Goal: Transaction & Acquisition: Book appointment/travel/reservation

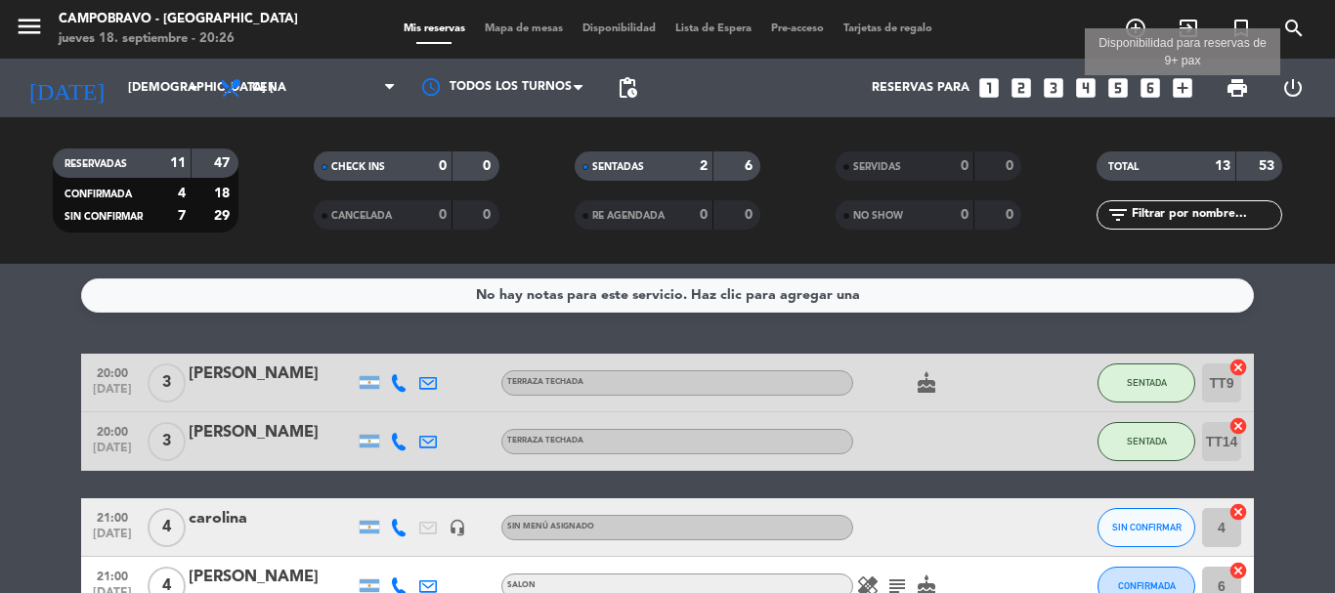
click at [1183, 84] on icon "add_box" at bounding box center [1182, 87] width 25 height 25
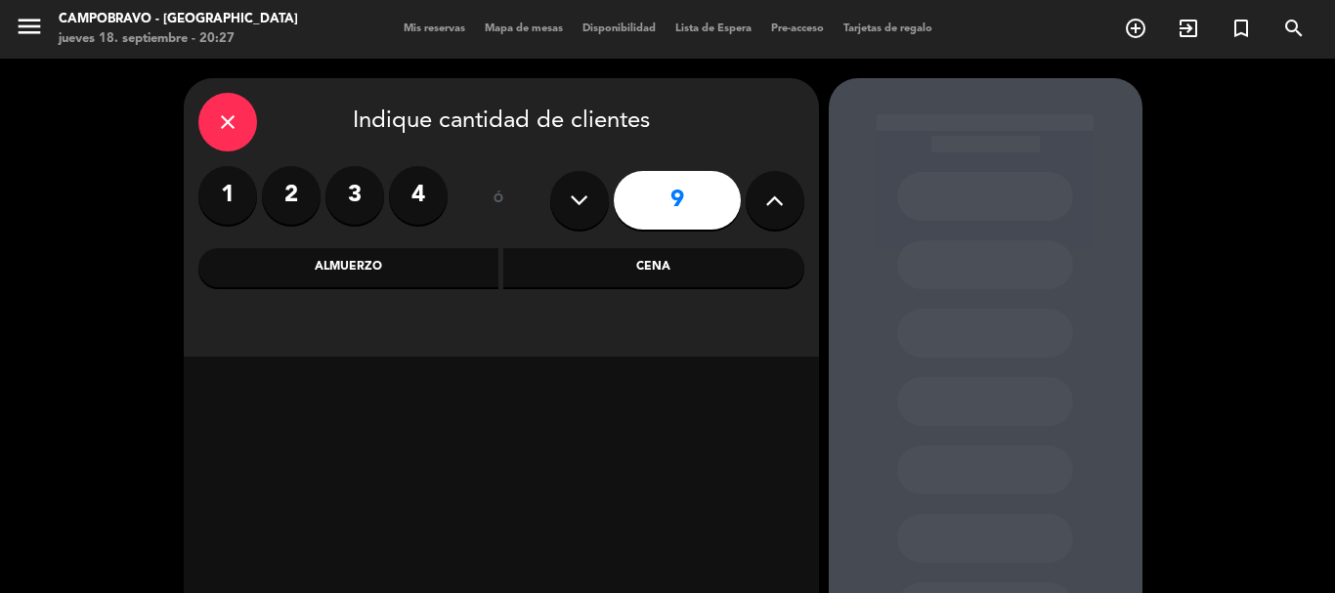
click at [586, 200] on icon at bounding box center [579, 200] width 19 height 29
type input "8"
click at [421, 266] on div "Almuerzo" at bounding box center [348, 267] width 301 height 39
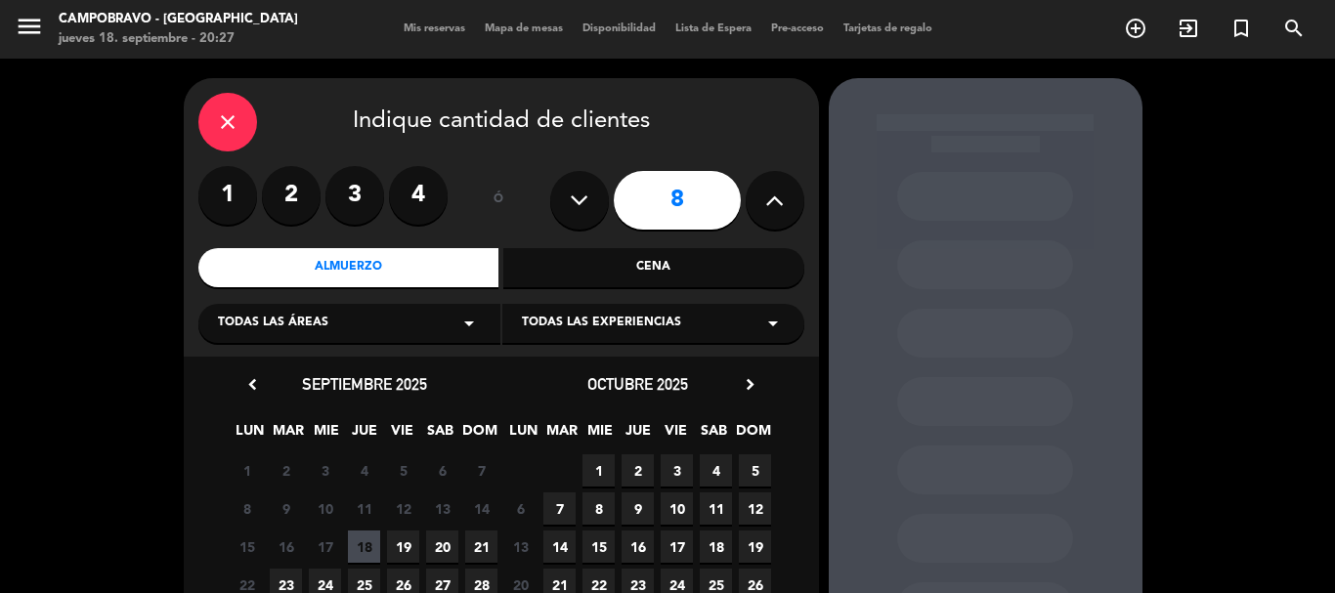
click at [475, 552] on span "21" at bounding box center [481, 547] width 32 height 32
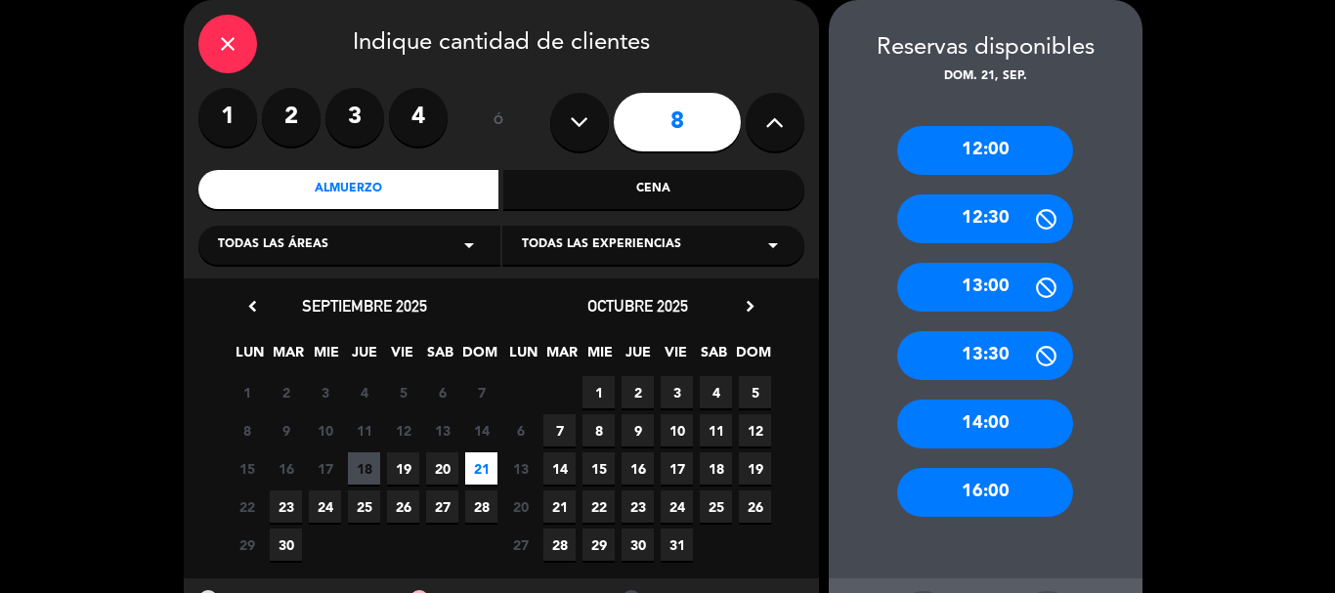
click at [991, 292] on div "13:00" at bounding box center [985, 287] width 176 height 49
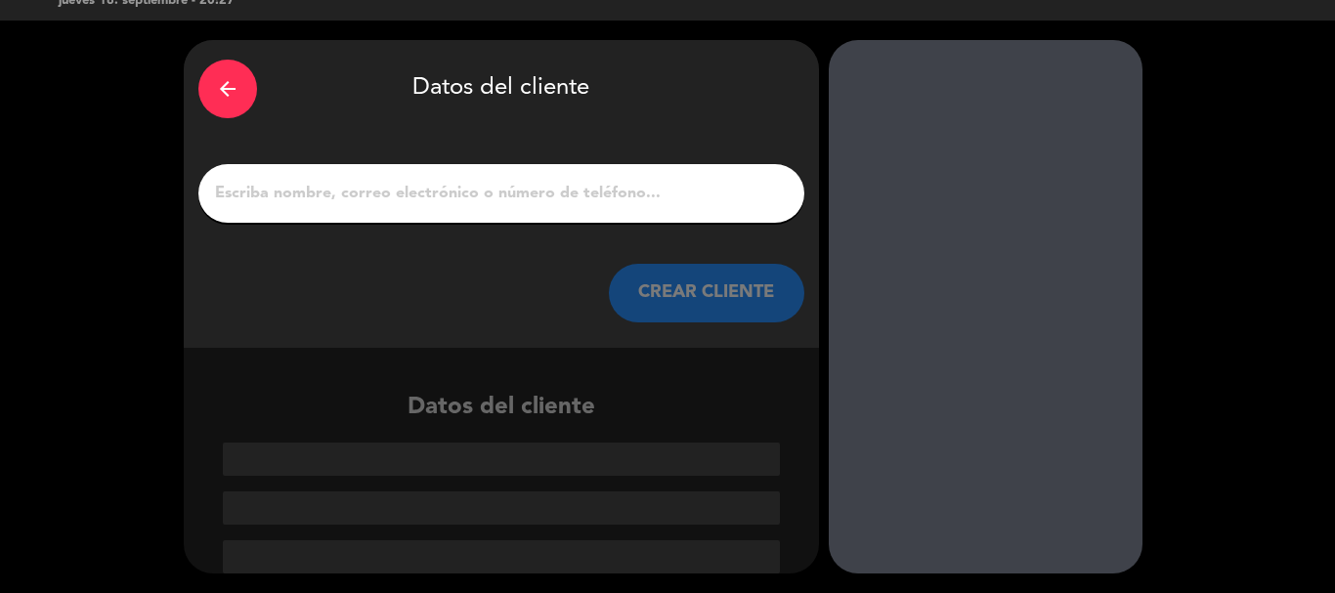
click at [620, 194] on input "1" at bounding box center [501, 193] width 577 height 27
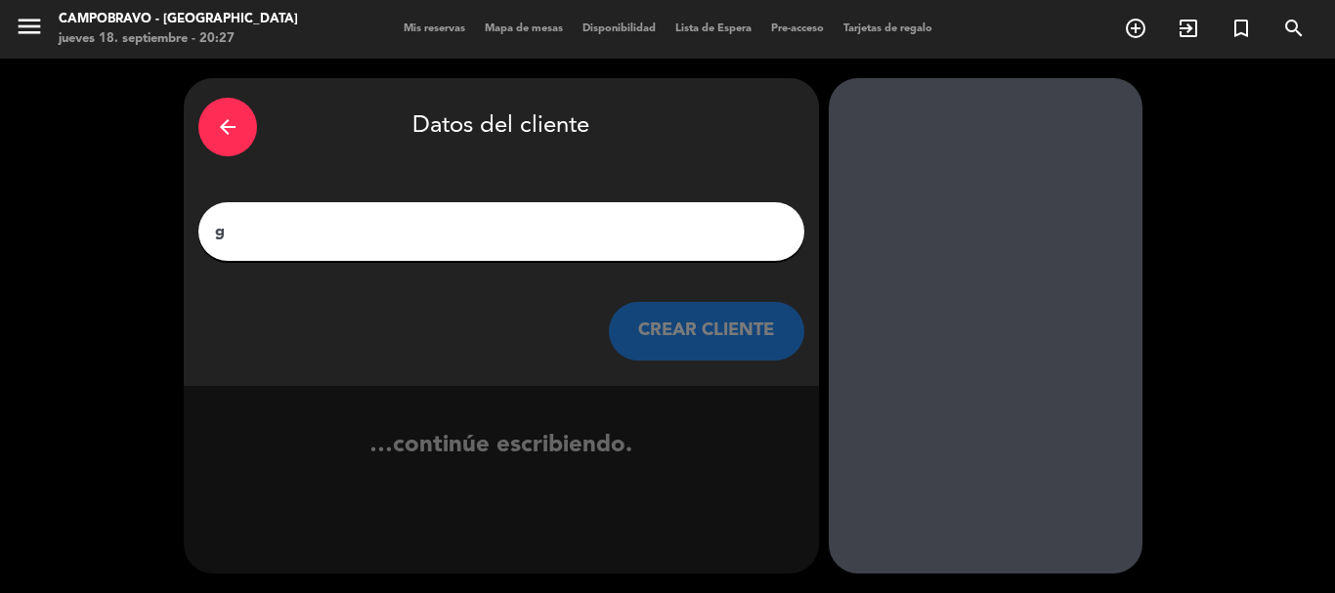
scroll to position [0, 0]
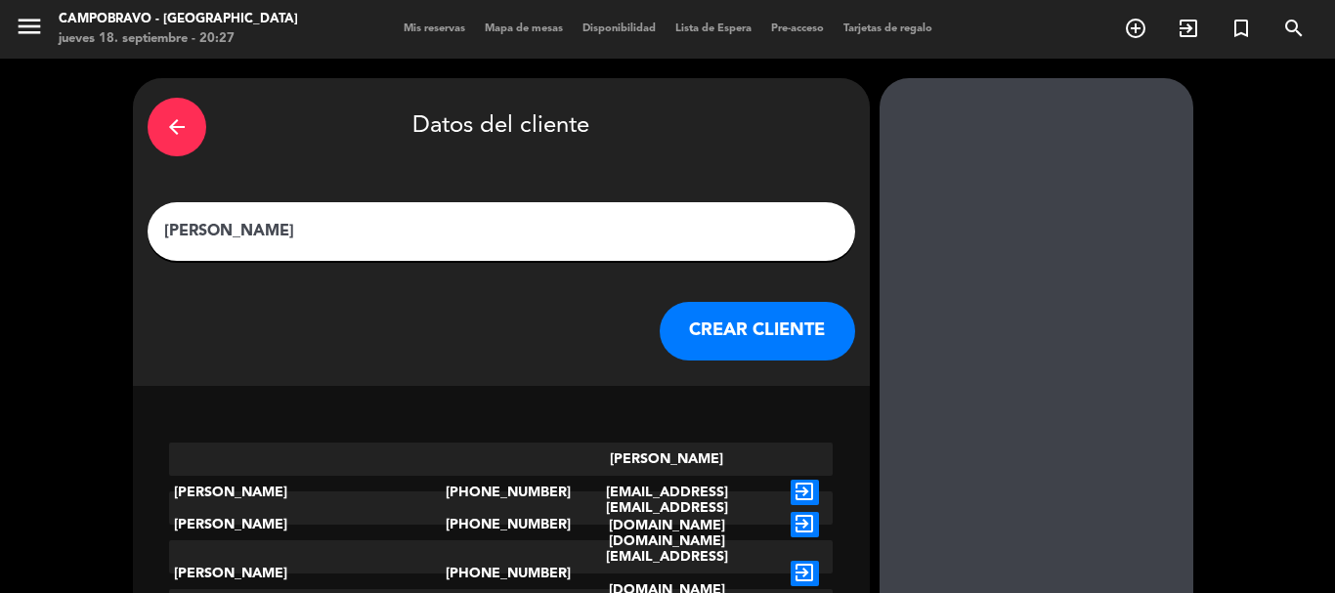
type input "[PERSON_NAME]"
click at [741, 345] on button "CREAR CLIENTE" at bounding box center [757, 331] width 195 height 59
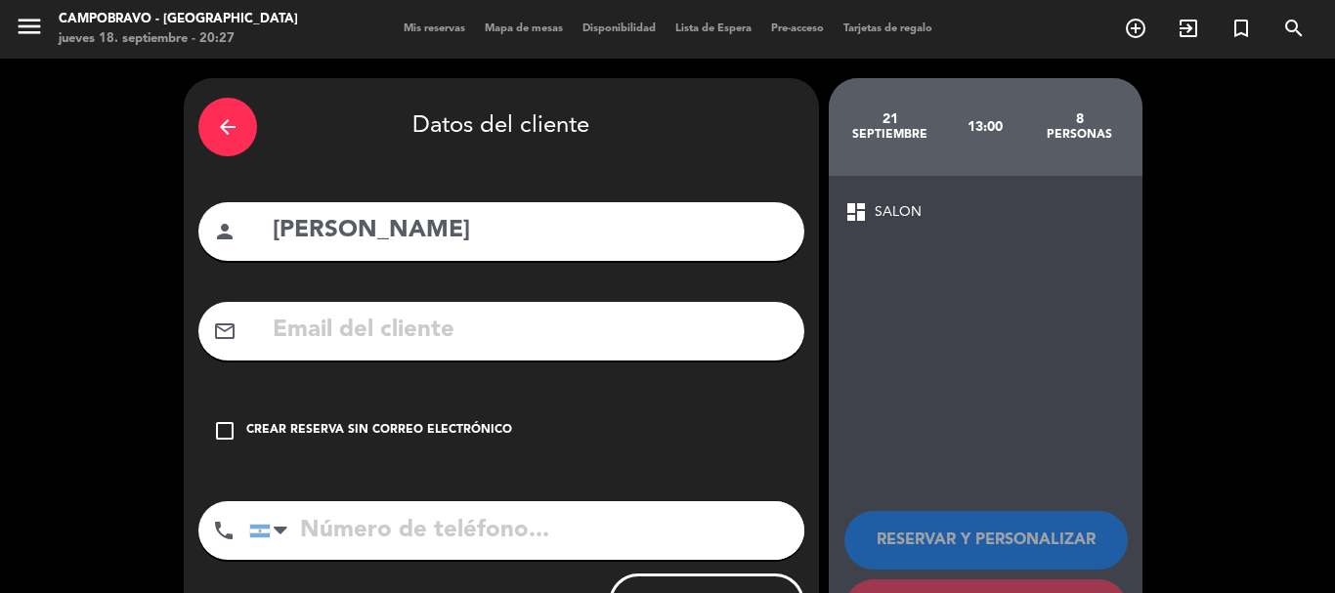
click at [279, 427] on div "Crear reserva sin correo electrónico" at bounding box center [379, 431] width 266 height 20
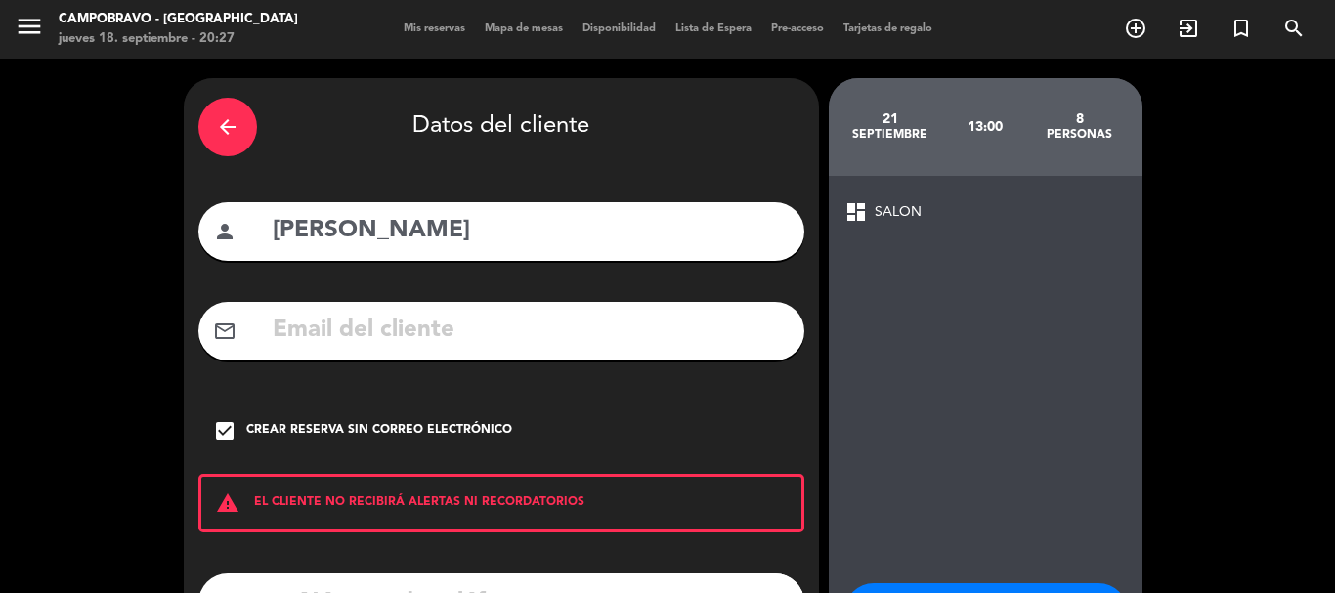
scroll to position [160, 0]
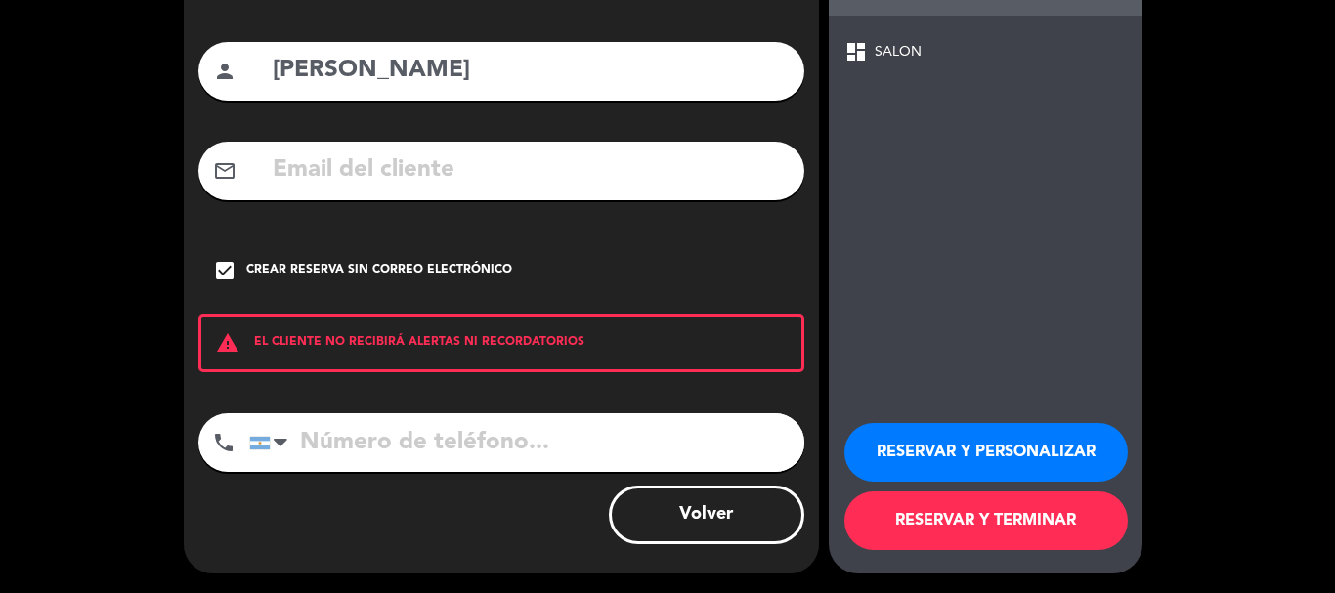
click at [375, 449] on input "tel" at bounding box center [526, 442] width 555 height 59
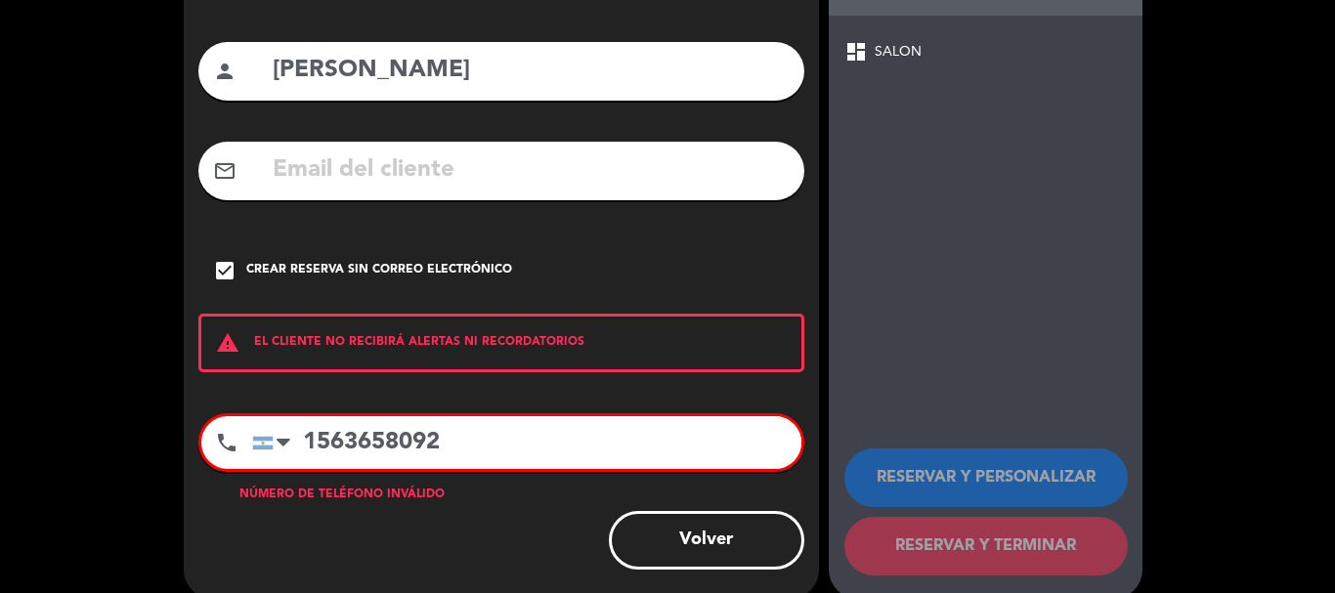
click at [342, 446] on input "1563658092" at bounding box center [526, 442] width 549 height 53
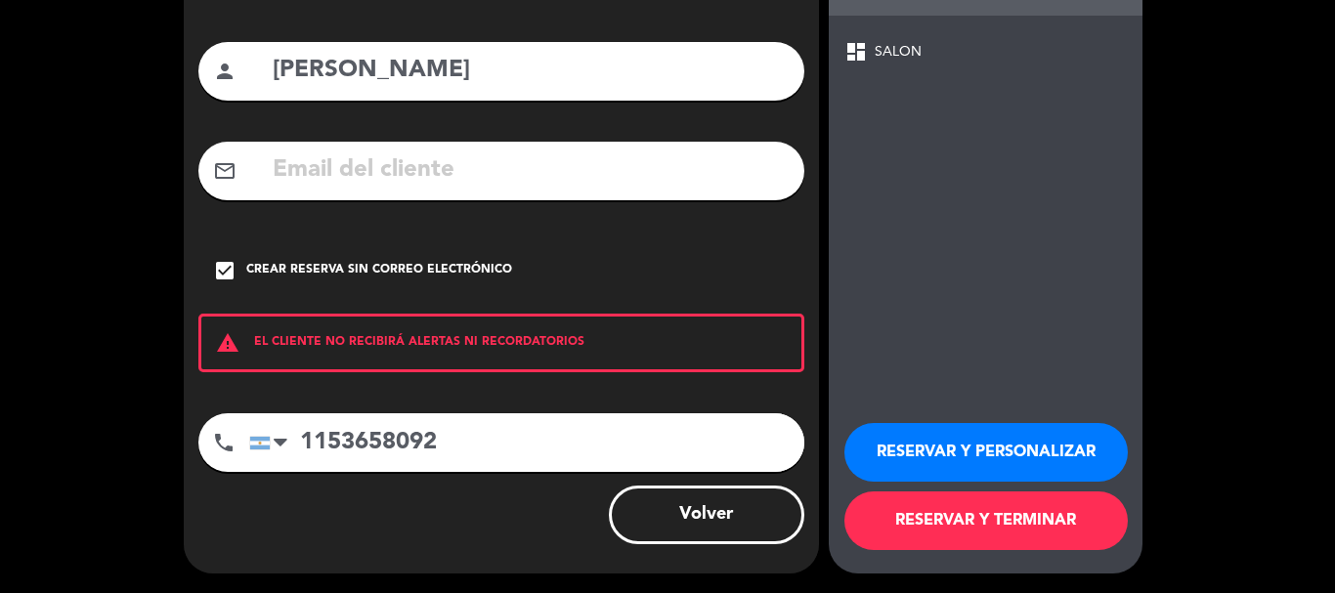
type input "1153658092"
click at [1059, 535] on button "RESERVAR Y TERMINAR" at bounding box center [985, 521] width 283 height 59
